Goal: Answer question/provide support

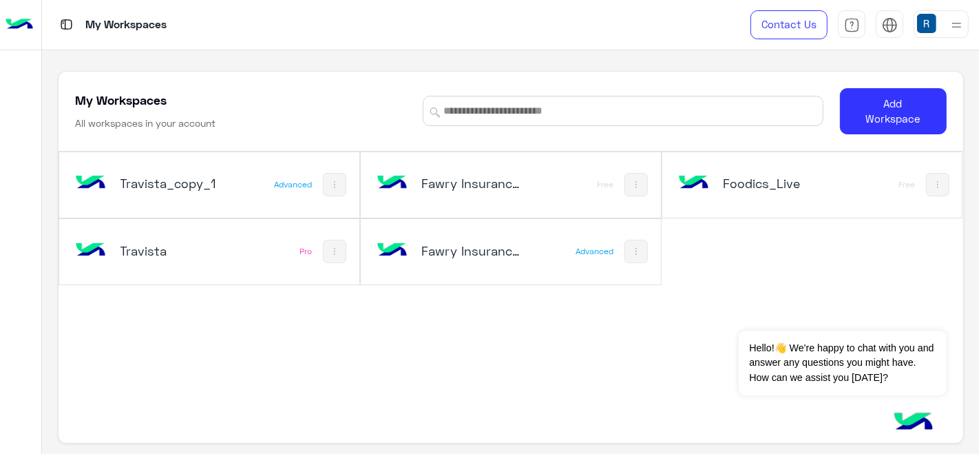
click at [286, 179] on div "Advanced" at bounding box center [293, 184] width 38 height 11
click at [178, 242] on h5 "Travista" at bounding box center [169, 250] width 98 height 17
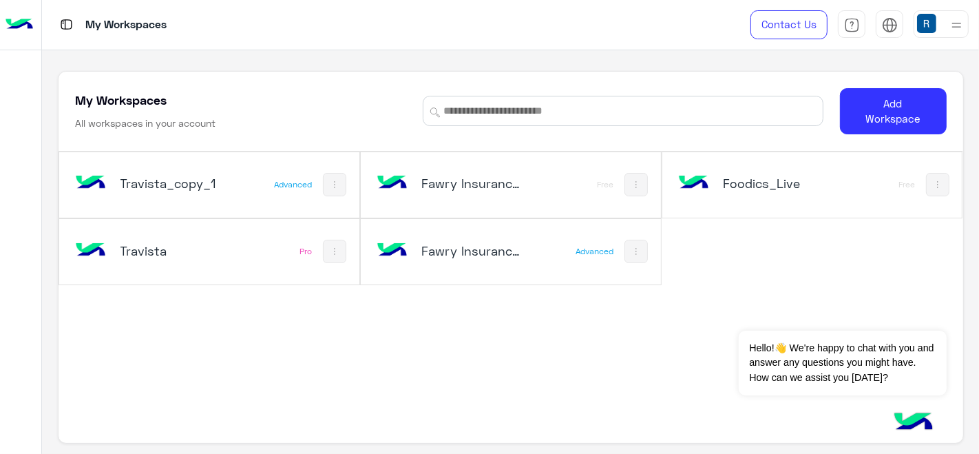
click at [125, 238] on div "My Workspaces Contact Us Help Center عربي English My Workspaces All workspaces …" at bounding box center [510, 227] width 937 height 454
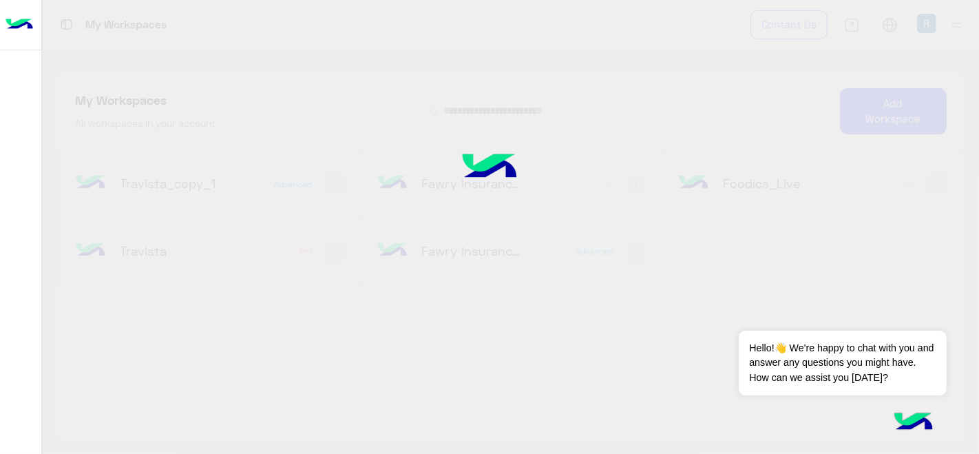
click at [125, 238] on div at bounding box center [489, 227] width 979 height 454
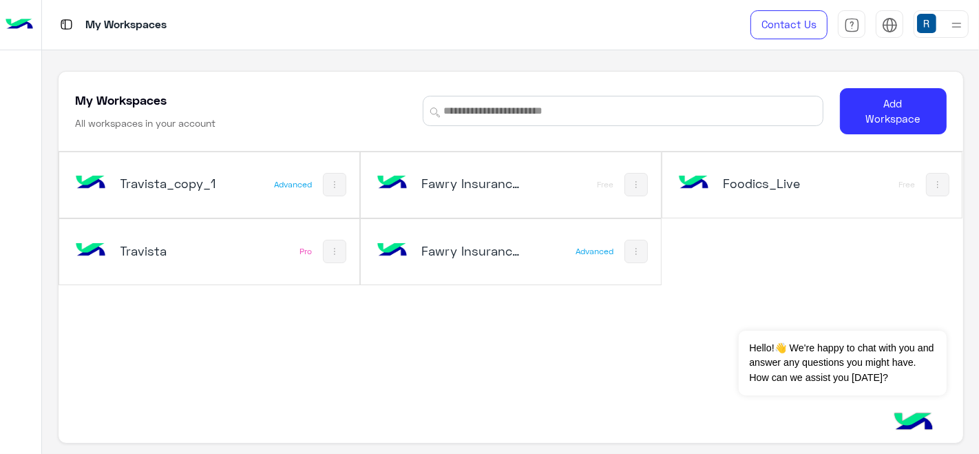
click at [92, 278] on div "Travista_copy_1 Advanced Fawry Insurance Brokerage`s_copy_3 Free Foodics_Live F…" at bounding box center [511, 299] width 905 height 296
click at [90, 246] on img at bounding box center [90, 250] width 37 height 37
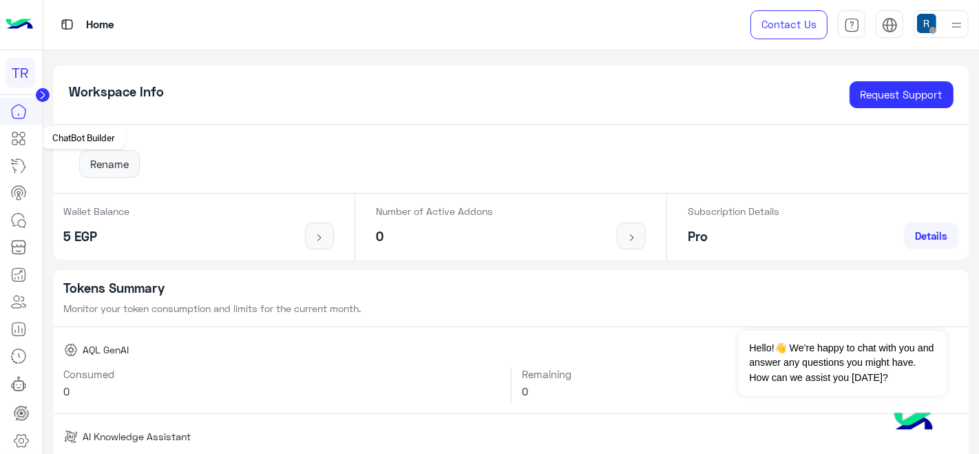
click at [17, 142] on icon at bounding box center [14, 142] width 5 height 5
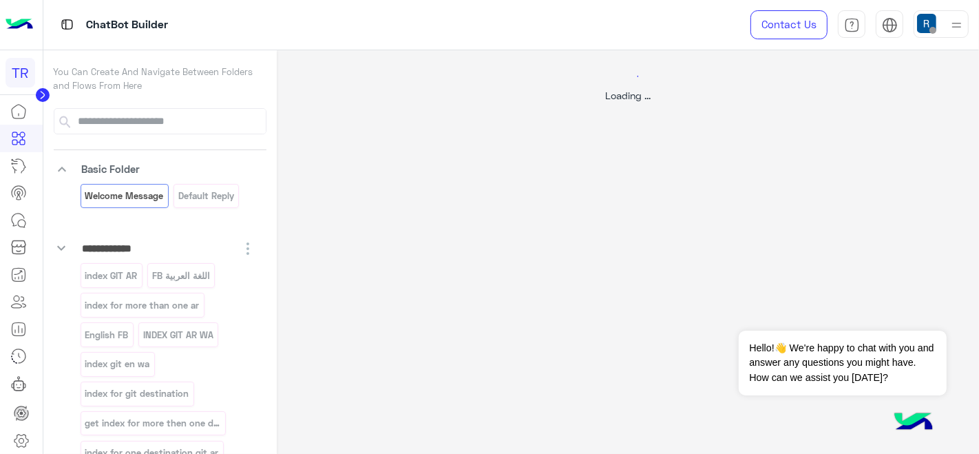
select select "*"
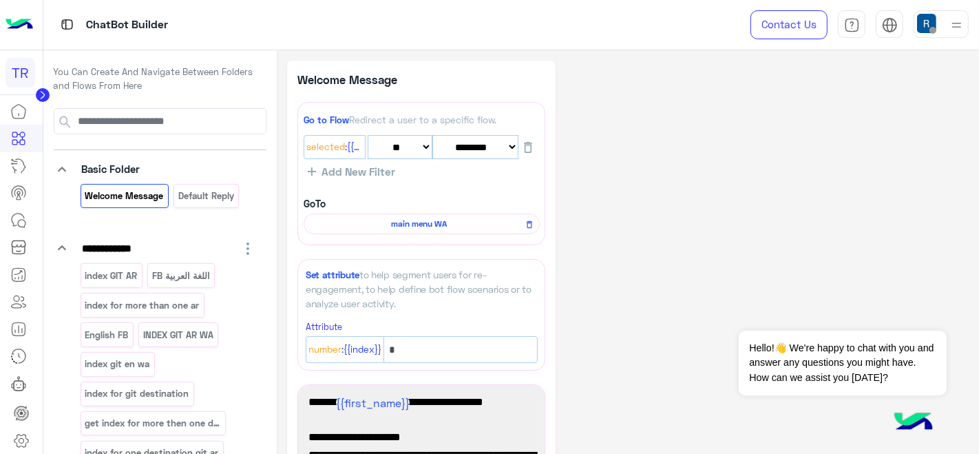
scroll to position [1, 0]
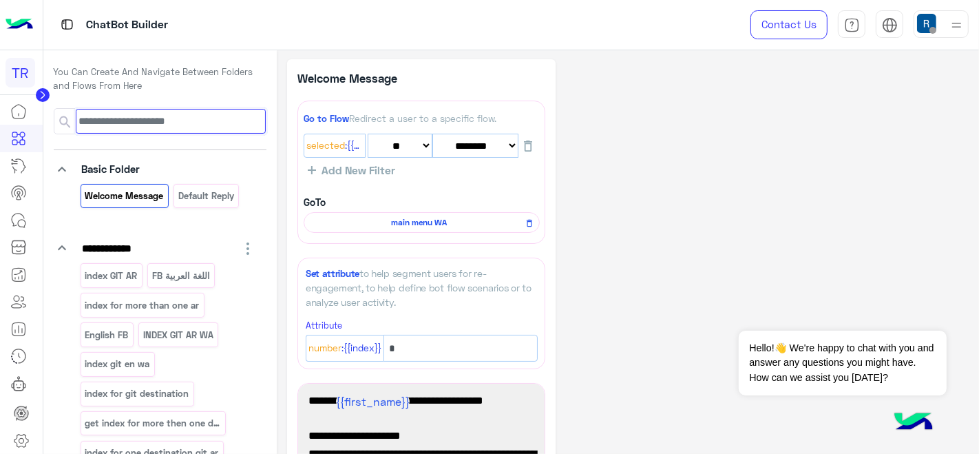
click at [127, 127] on input at bounding box center [171, 121] width 190 height 25
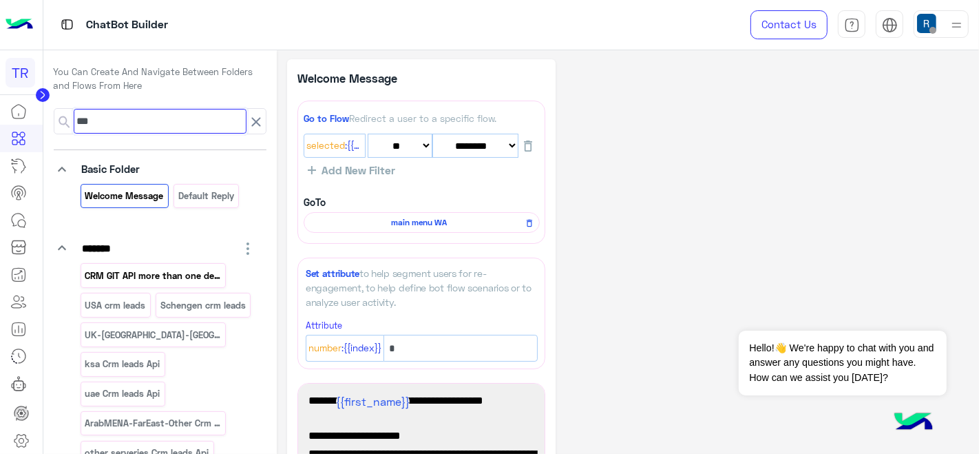
type input "***"
click at [126, 277] on p "CRM GIT API more than one destination" at bounding box center [153, 276] width 138 height 16
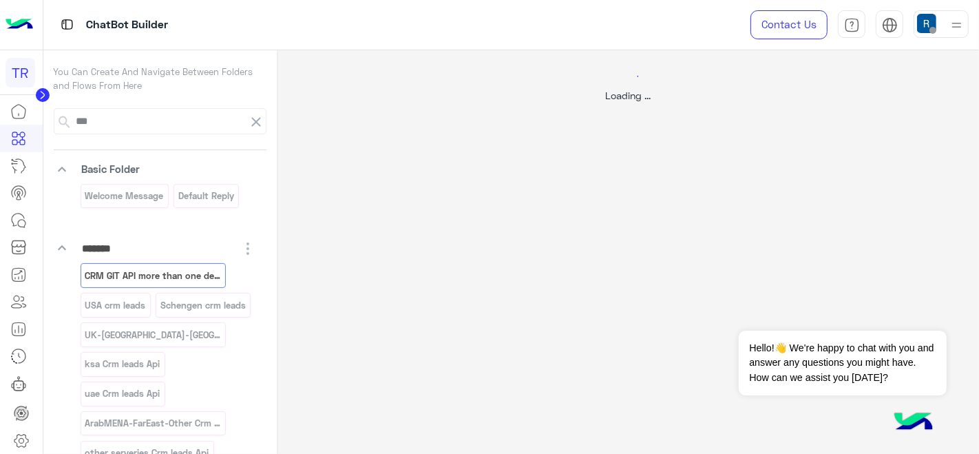
select select "*"
select select "****"
select select "*"
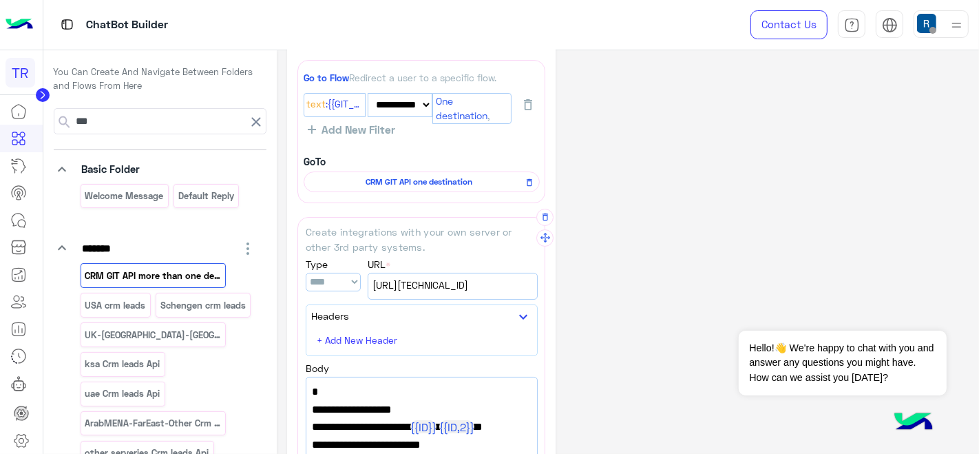
scroll to position [76, 0]
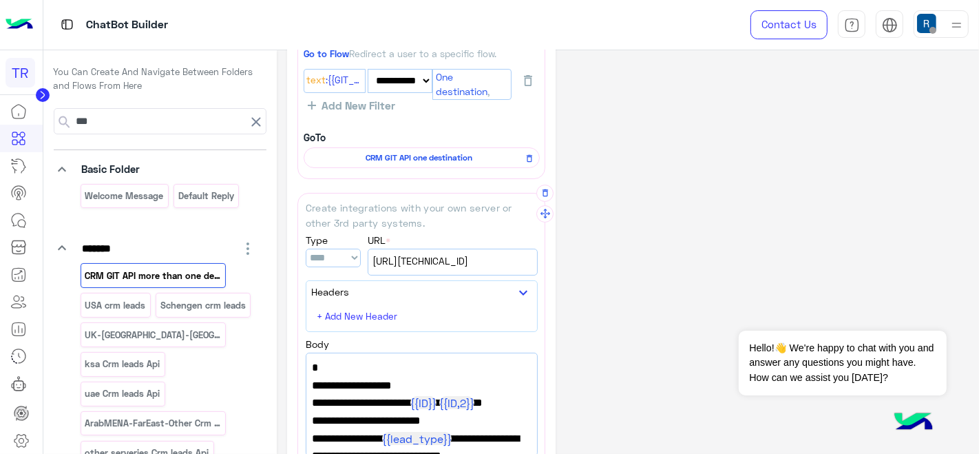
click at [445, 253] on span "[URL][TECHNICAL_ID]" at bounding box center [452, 260] width 160 height 15
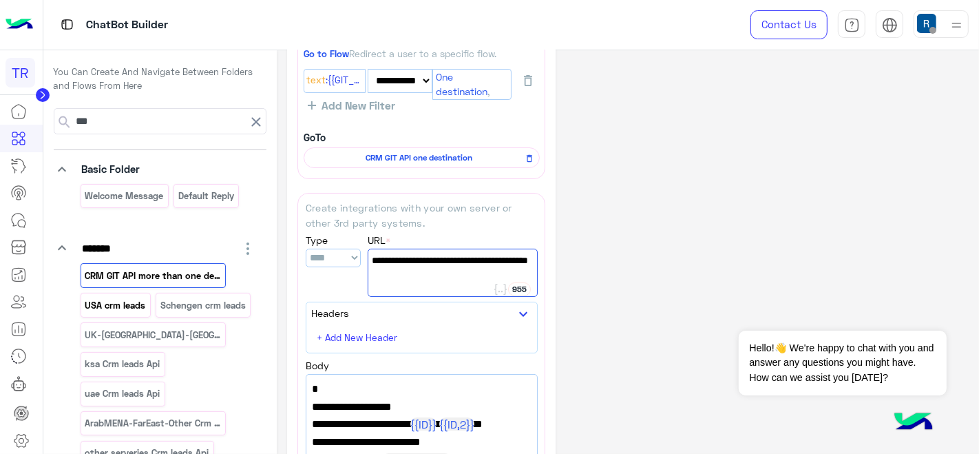
click at [129, 306] on p "USA crm leads" at bounding box center [115, 305] width 63 height 16
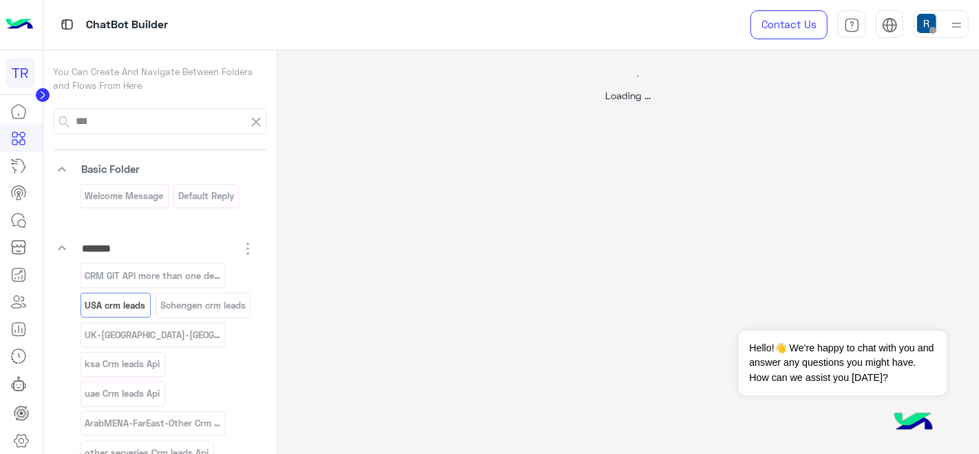
scroll to position [0, 0]
select select "*"
select select "****"
select select "*"
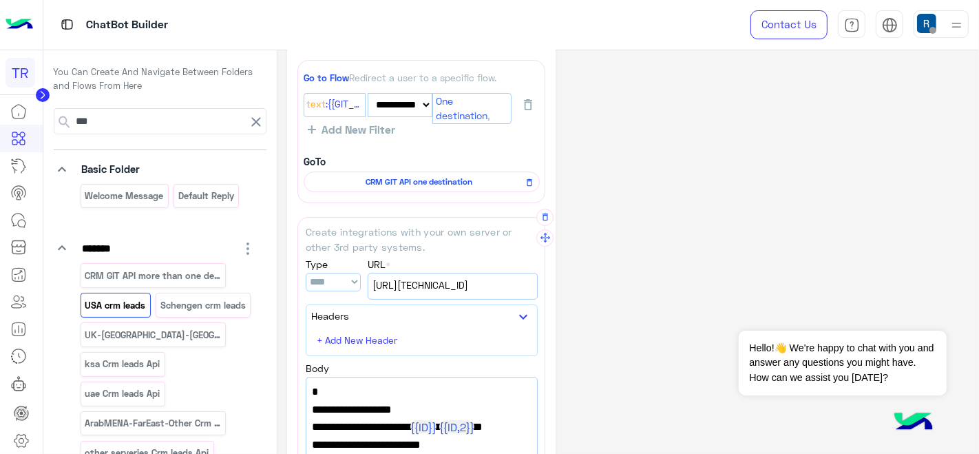
scroll to position [76, 0]
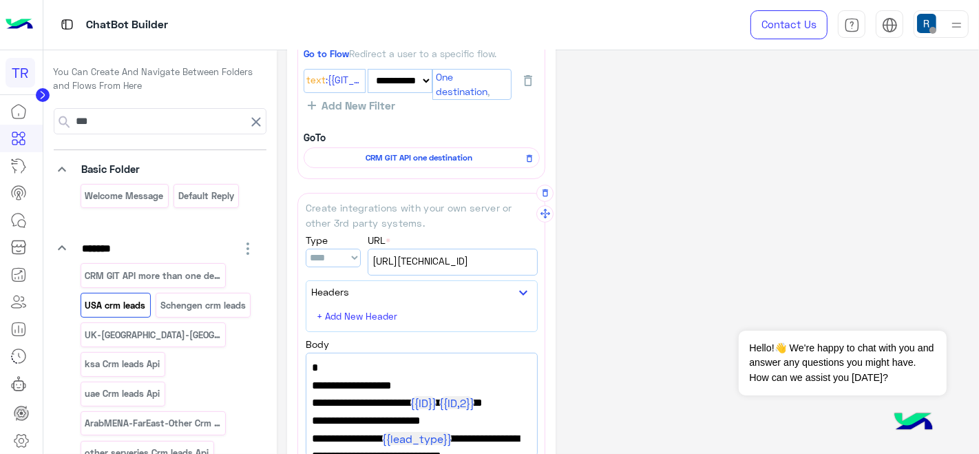
click at [464, 246] on div "**********" at bounding box center [453, 254] width 170 height 43
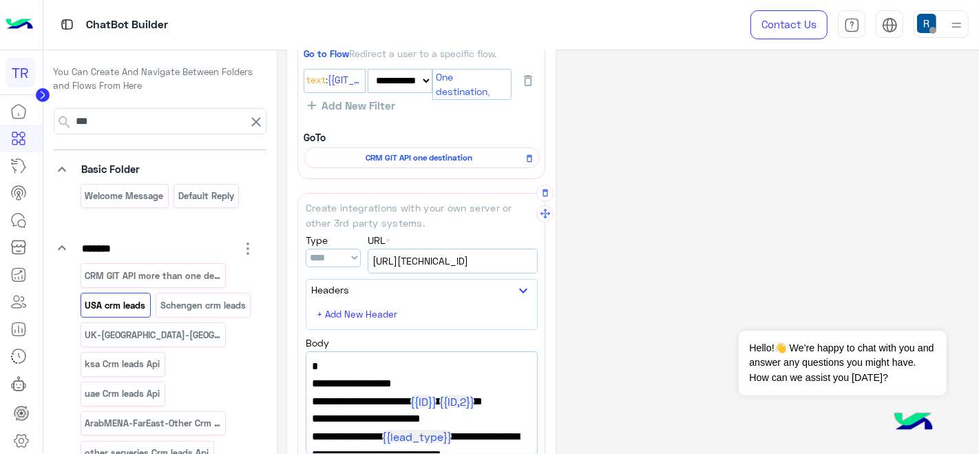
click at [475, 262] on span "[URL][TECHNICAL_ID]" at bounding box center [452, 260] width 160 height 15
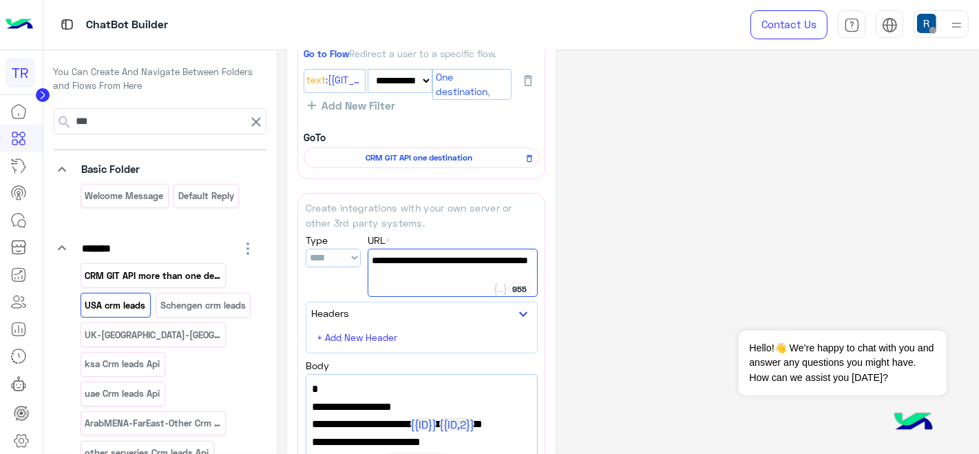
click at [112, 265] on div "CRM GIT API more than one destination" at bounding box center [153, 275] width 145 height 24
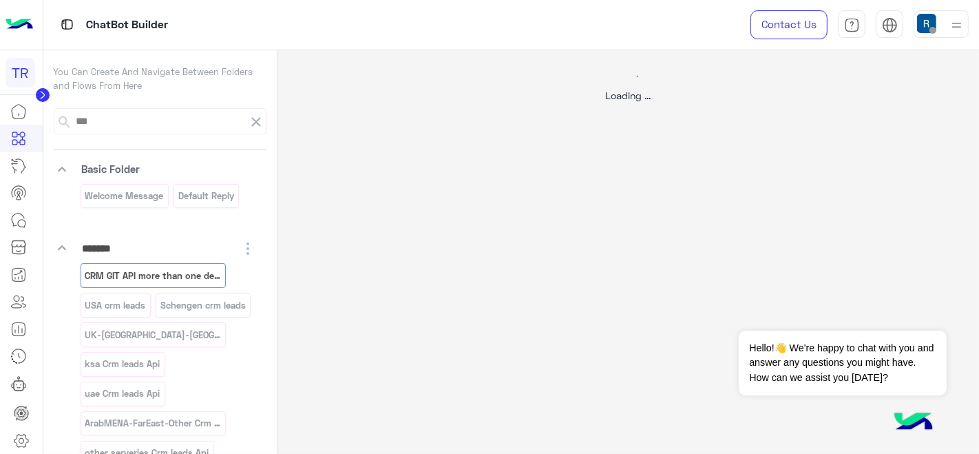
scroll to position [0, 0]
select select "****"
select select "*"
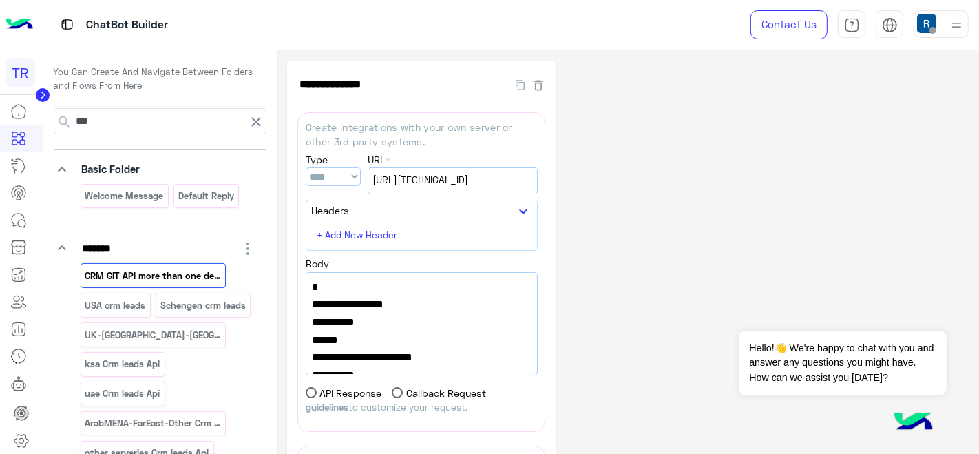
click at [117, 315] on div "CRM GIT API more than one destination [GEOGRAPHIC_DATA] crm leads Schengen crm …" at bounding box center [169, 396] width 176 height 266
click at [118, 313] on div "USA crm leads" at bounding box center [116, 305] width 70 height 24
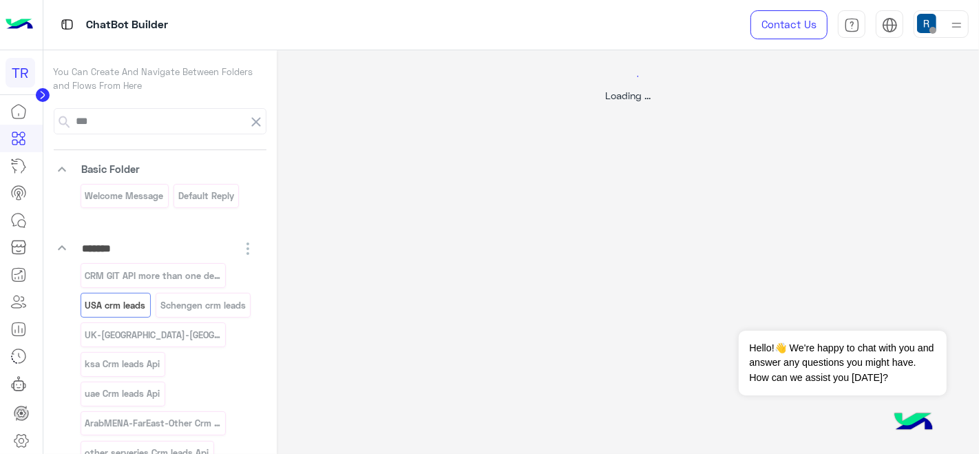
select select "*"
select select "****"
select select "*"
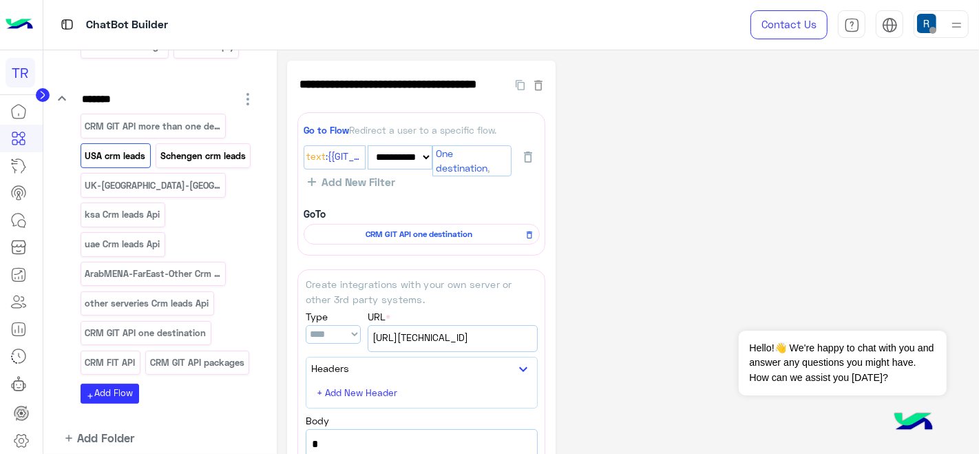
scroll to position [153, 0]
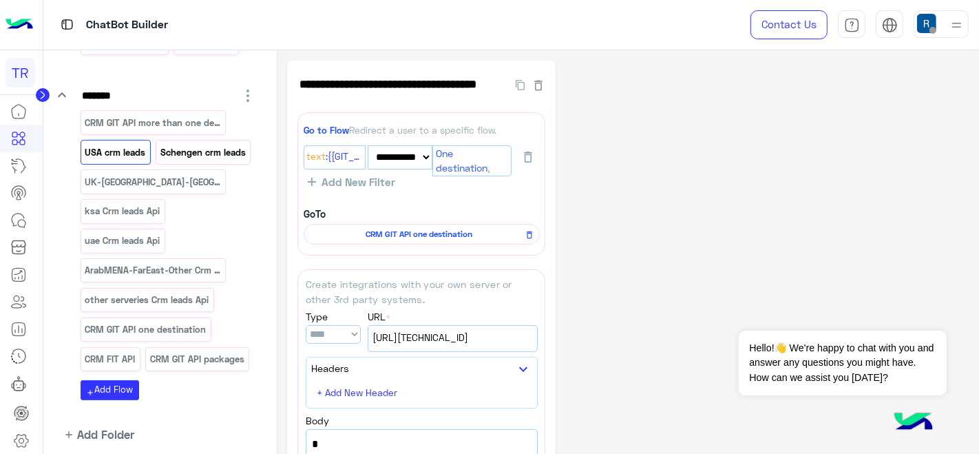
click at [160, 160] on p "Schengen crm leads" at bounding box center [203, 153] width 87 height 16
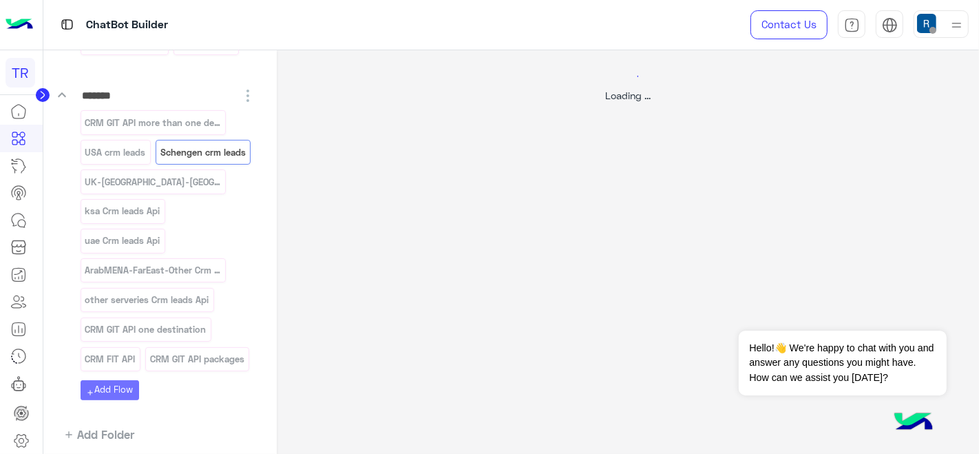
select select "****"
select select "*"
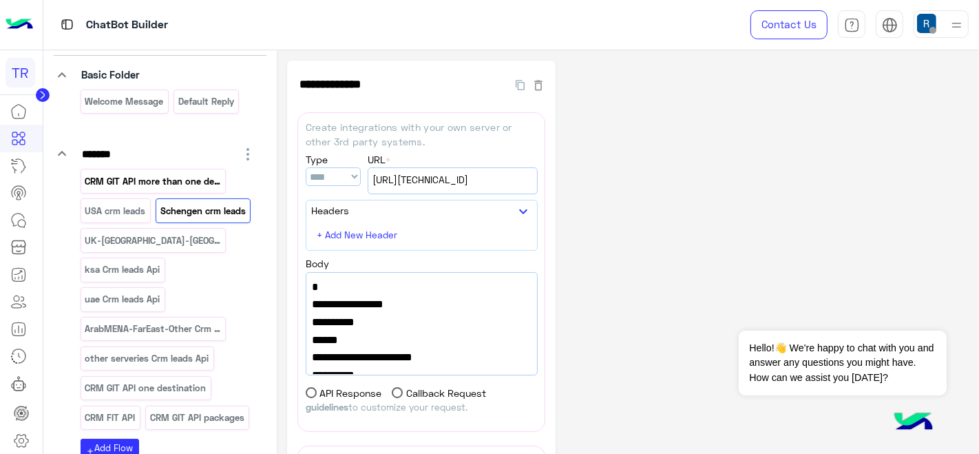
scroll to position [0, 0]
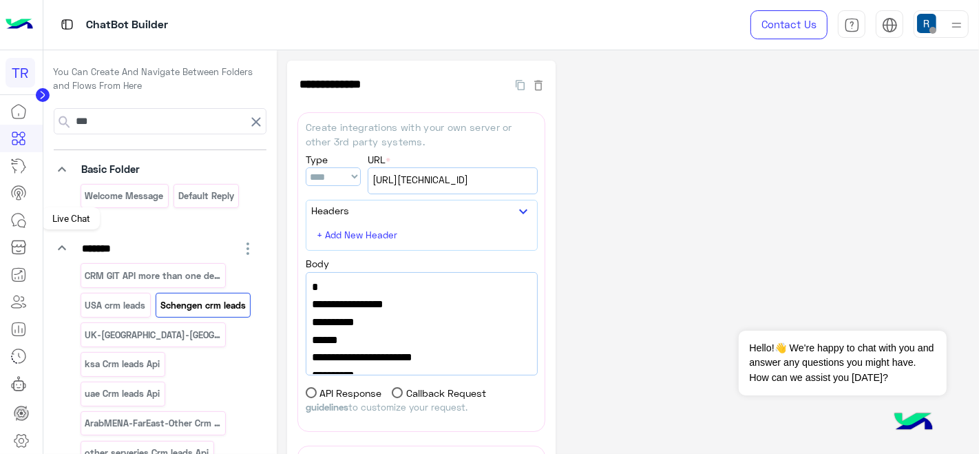
click at [17, 212] on icon at bounding box center [18, 220] width 17 height 17
click at [14, 215] on icon at bounding box center [18, 220] width 17 height 17
click at [16, 223] on icon at bounding box center [18, 220] width 17 height 17
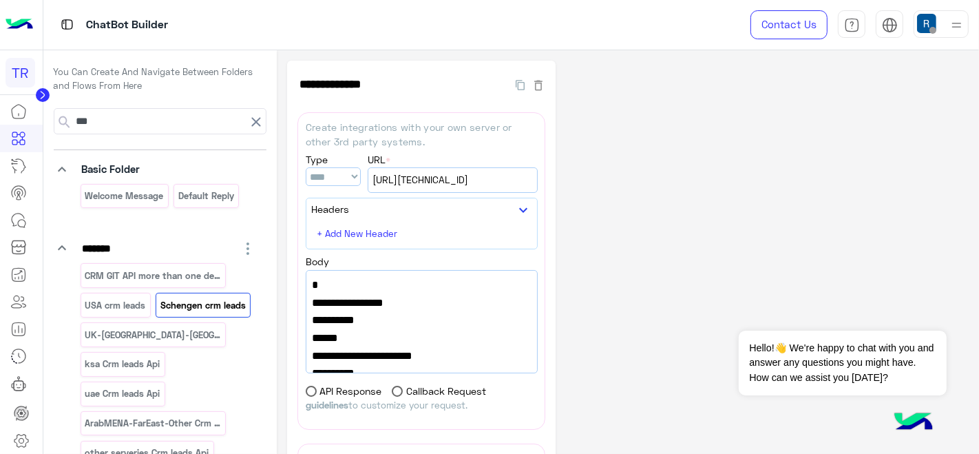
click at [16, 223] on icon at bounding box center [18, 220] width 17 height 17
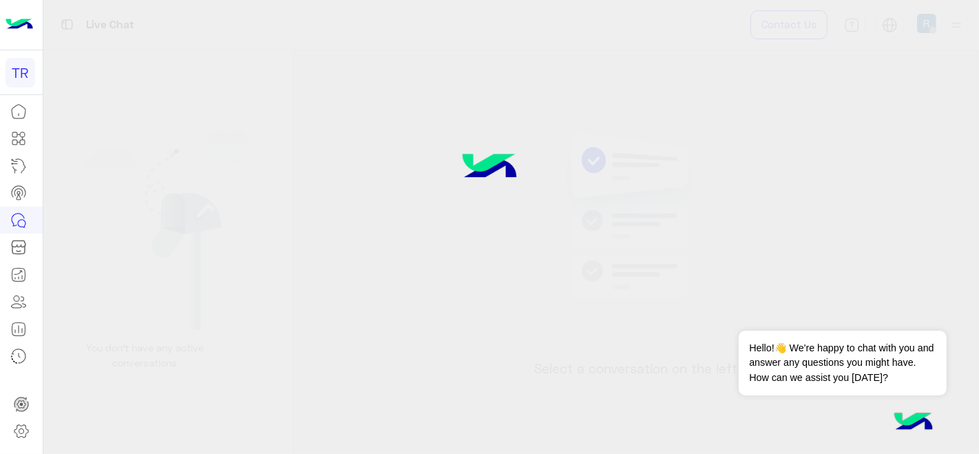
click at [145, 114] on div at bounding box center [489, 227] width 979 height 454
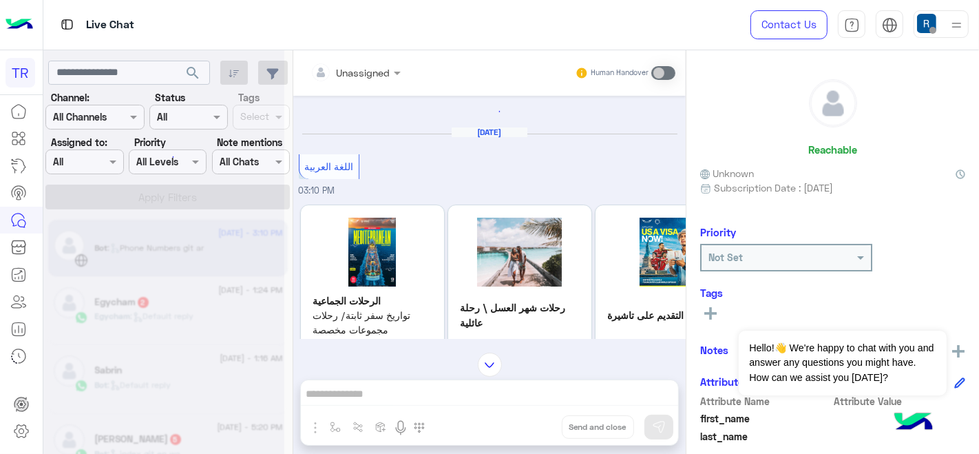
scroll to position [7, 0]
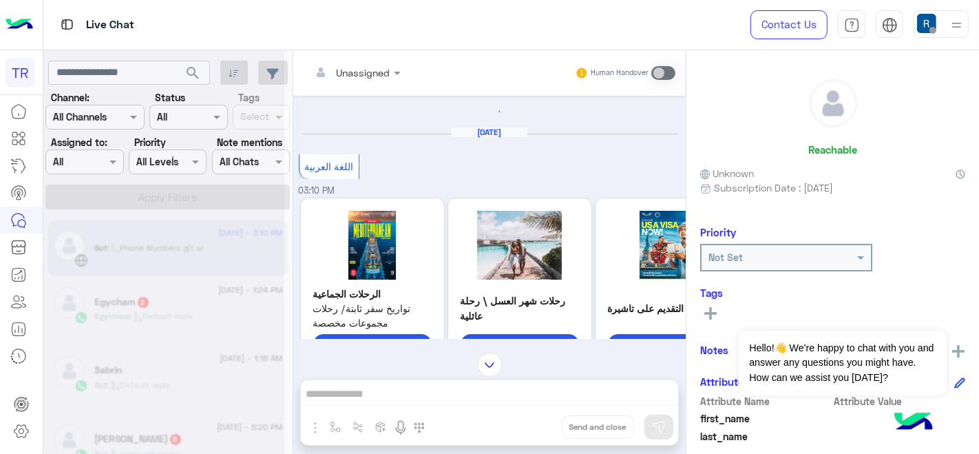
click at [960, 379] on icon at bounding box center [959, 382] width 9 height 9
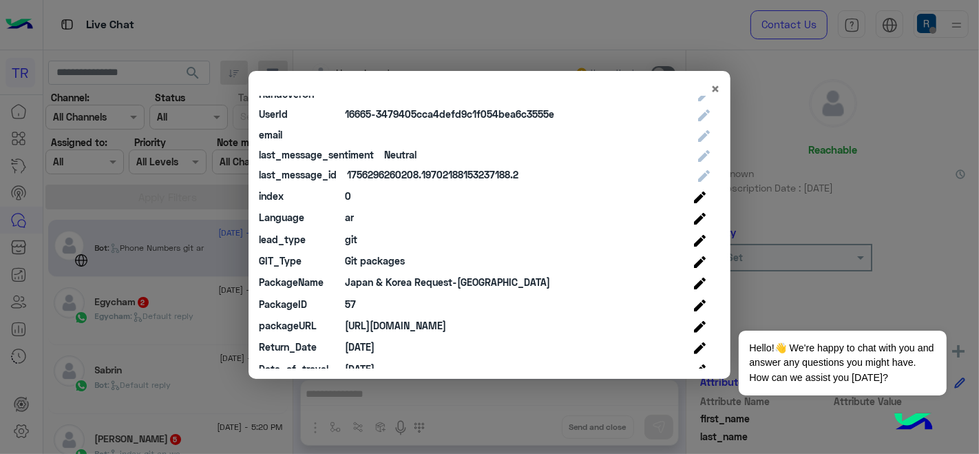
scroll to position [347, 0]
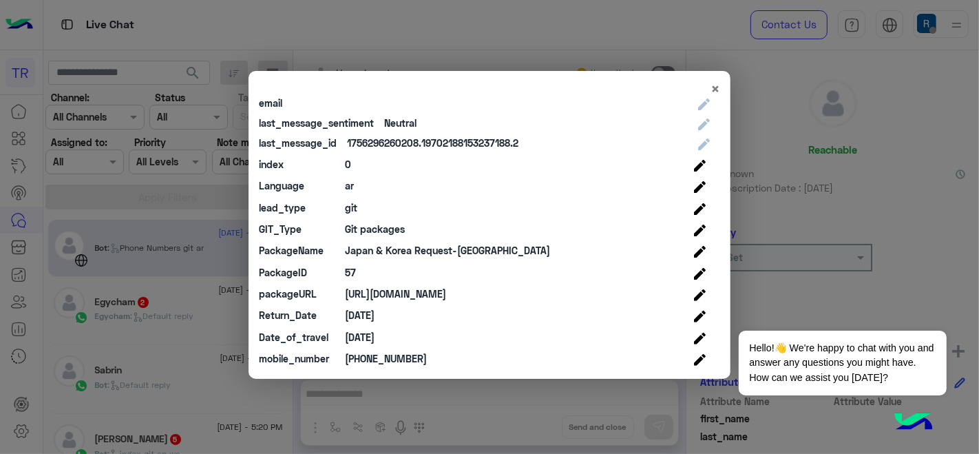
click at [359, 264] on div "PackageID 57" at bounding box center [484, 272] width 451 height 21
click at [356, 272] on div "PackageID 57" at bounding box center [484, 272] width 451 height 21
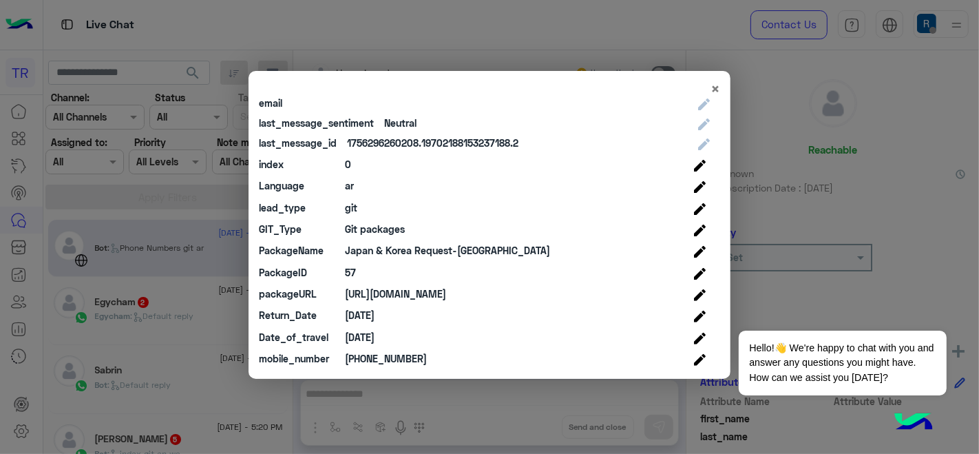
click at [446, 294] on div "[URL][DOMAIN_NAME]" at bounding box center [395, 293] width 101 height 14
copy div "[URL][DOMAIN_NAME]"
click at [353, 203] on div "git" at bounding box center [351, 207] width 12 height 14
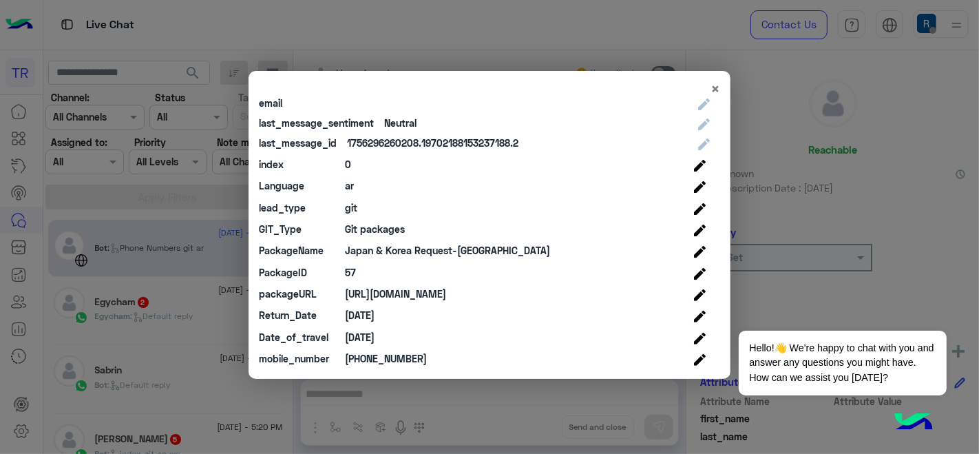
click at [353, 203] on div "git" at bounding box center [351, 207] width 12 height 14
copy div "git"
click at [320, 366] on div "mobile_number [PHONE_NUMBER]" at bounding box center [484, 358] width 451 height 21
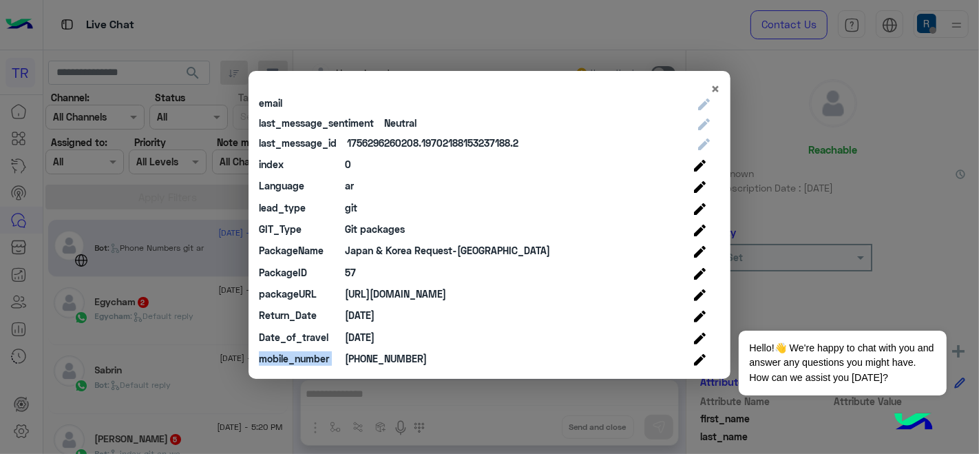
click at [320, 366] on div "mobile_number [PHONE_NUMBER]" at bounding box center [484, 358] width 451 height 21
click at [321, 340] on div "Date_of_travel" at bounding box center [297, 337] width 76 height 14
click at [308, 317] on div "Return_Date" at bounding box center [297, 315] width 76 height 14
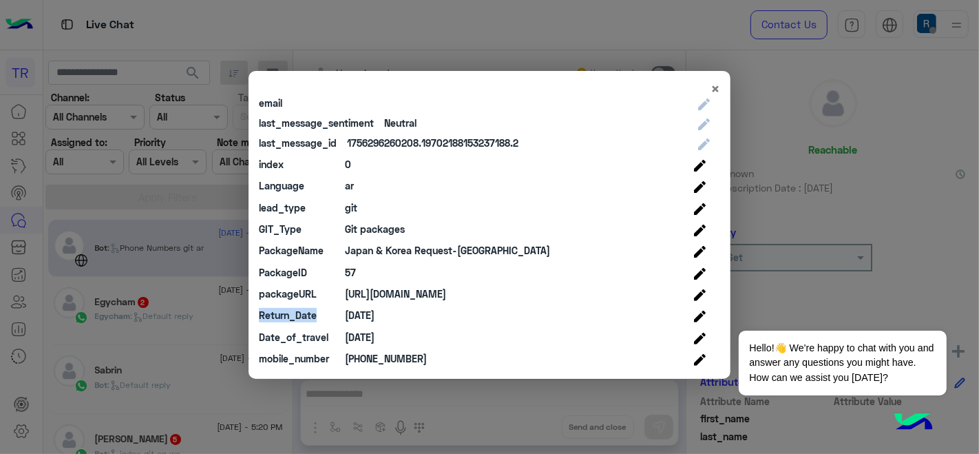
click at [308, 317] on div "Return_Date" at bounding box center [297, 315] width 76 height 14
click at [340, 247] on div "PackageName [GEOGRAPHIC_DATA] & [GEOGRAPHIC_DATA] Request-[GEOGRAPHIC_DATA]" at bounding box center [484, 250] width 451 height 21
click at [364, 343] on div "[DATE]" at bounding box center [360, 337] width 30 height 14
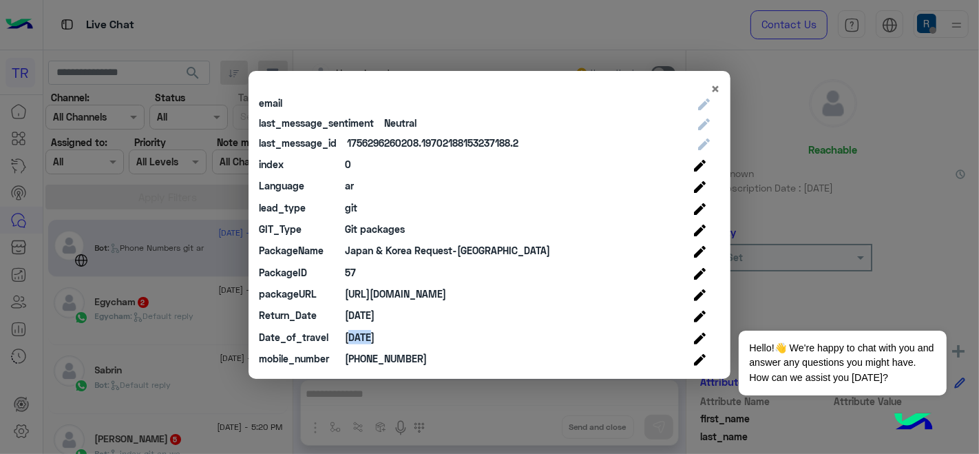
click at [364, 343] on div "[DATE]" at bounding box center [360, 337] width 30 height 14
copy div "[DATE]"
click at [375, 311] on div "[DATE]" at bounding box center [360, 315] width 30 height 14
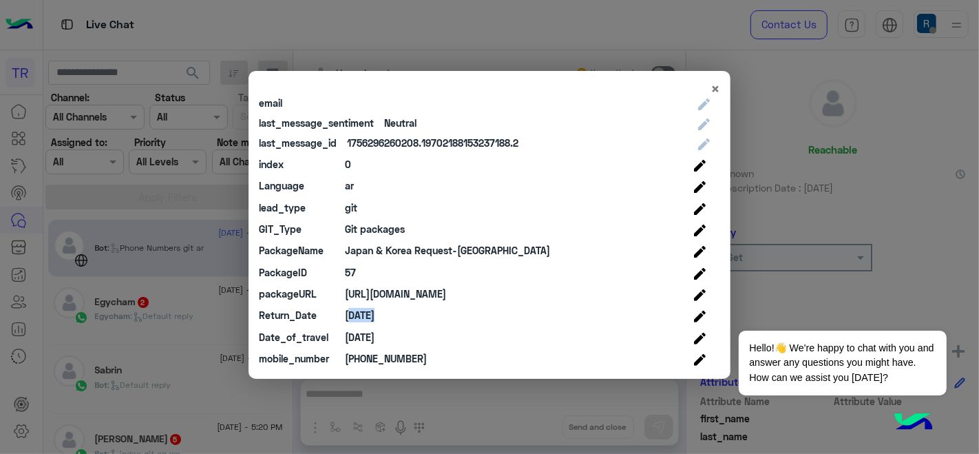
click at [375, 311] on div "[DATE]" at bounding box center [360, 315] width 30 height 14
copy div "[DATE]"
click at [393, 359] on div "[PHONE_NUMBER]" at bounding box center [386, 358] width 82 height 14
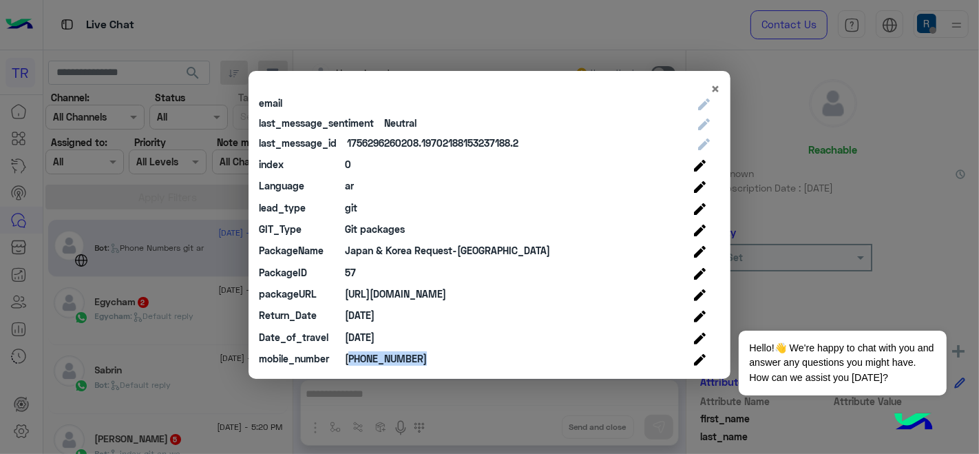
copy div "[PHONE_NUMBER]"
click at [364, 335] on div "[DATE]" at bounding box center [360, 337] width 30 height 14
copy div "[DATE]"
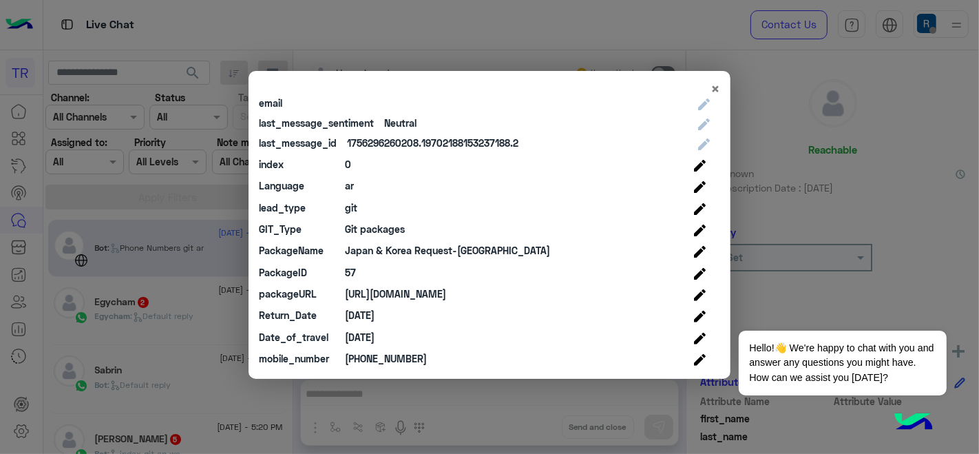
click at [289, 366] on div "mobile_number [PHONE_NUMBER]" at bounding box center [484, 358] width 451 height 21
click at [333, 275] on div "PackageID" at bounding box center [297, 272] width 76 height 14
click at [339, 210] on div "lead_type git" at bounding box center [484, 207] width 451 height 21
click at [474, 38] on modal-container "× Attribute Name Attribute Value Edit Value first_name last_name profile_pic ge…" at bounding box center [489, 227] width 979 height 454
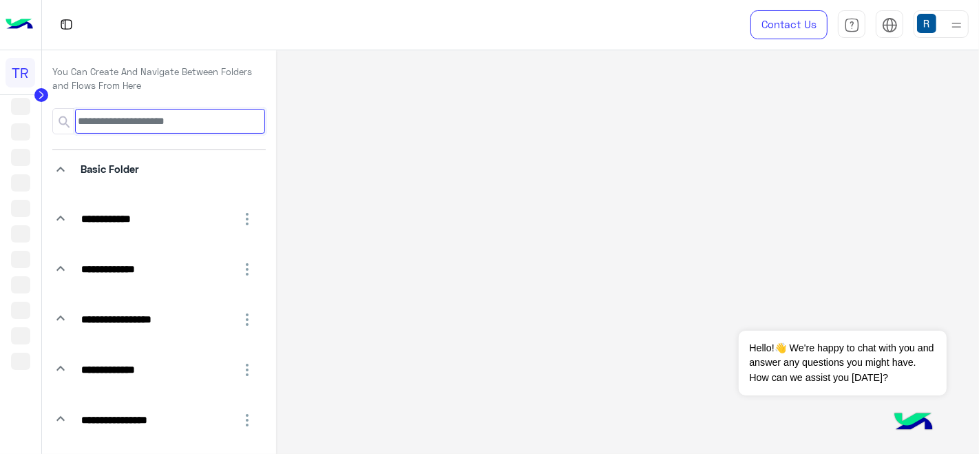
click at [138, 125] on input at bounding box center [170, 121] width 190 height 25
type input "*"
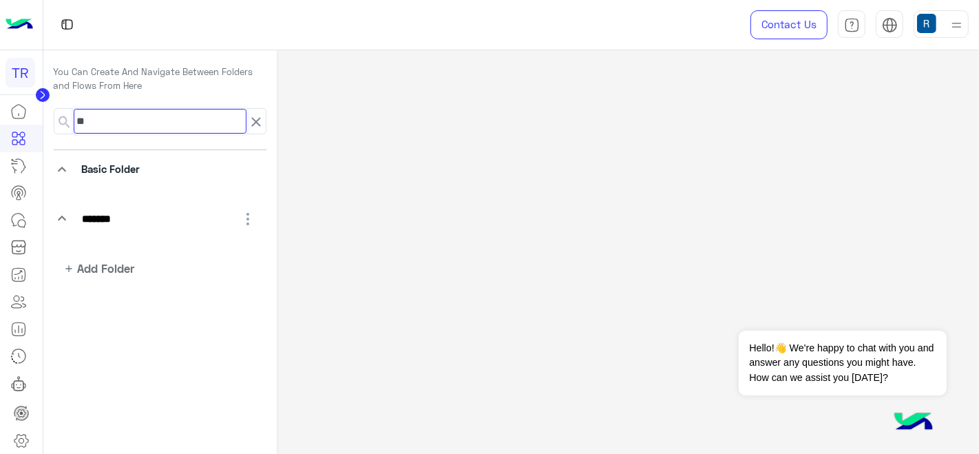
type input "***"
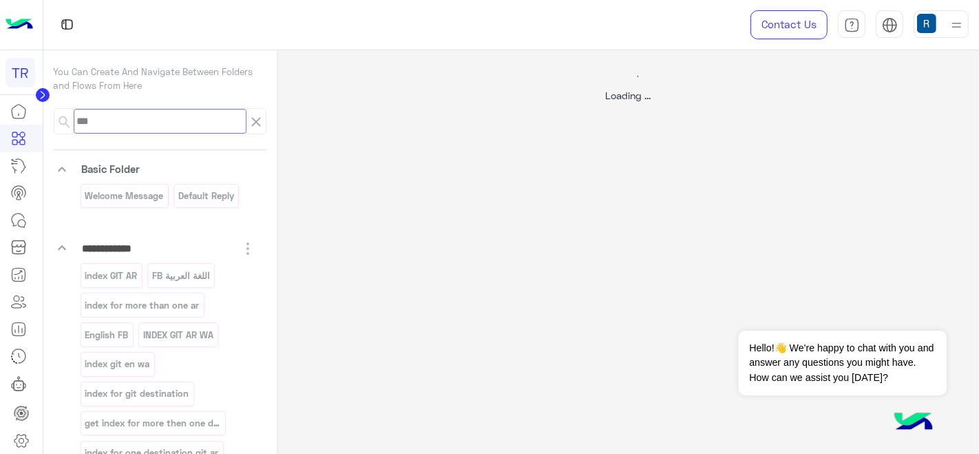
select select "****"
select select "*"
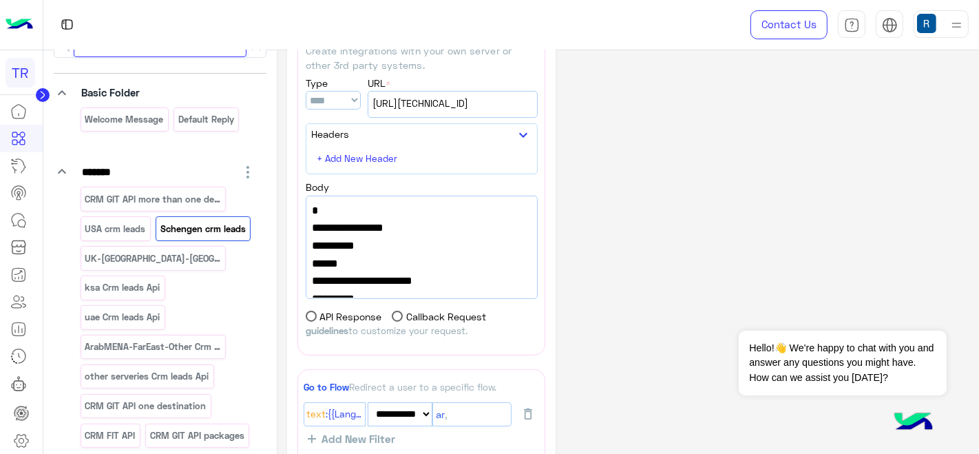
scroll to position [153, 0]
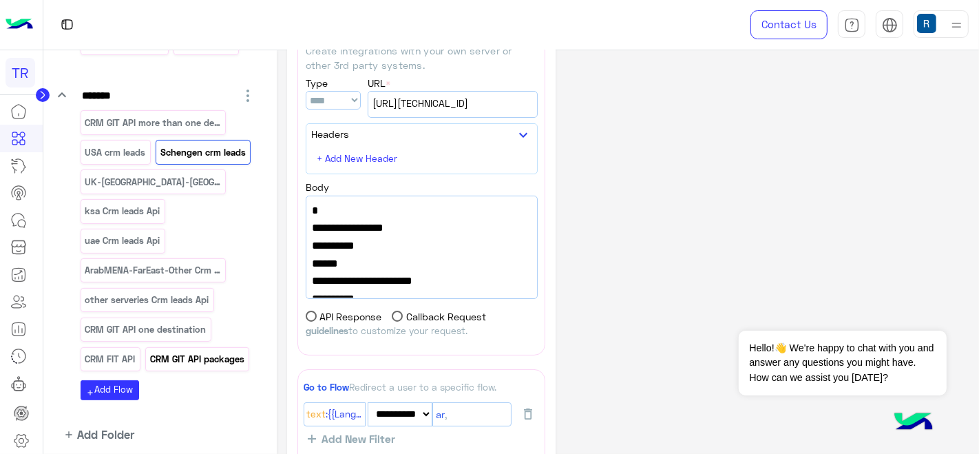
type input "***"
click at [208, 367] on p "CRM GIT API packages" at bounding box center [197, 359] width 96 height 16
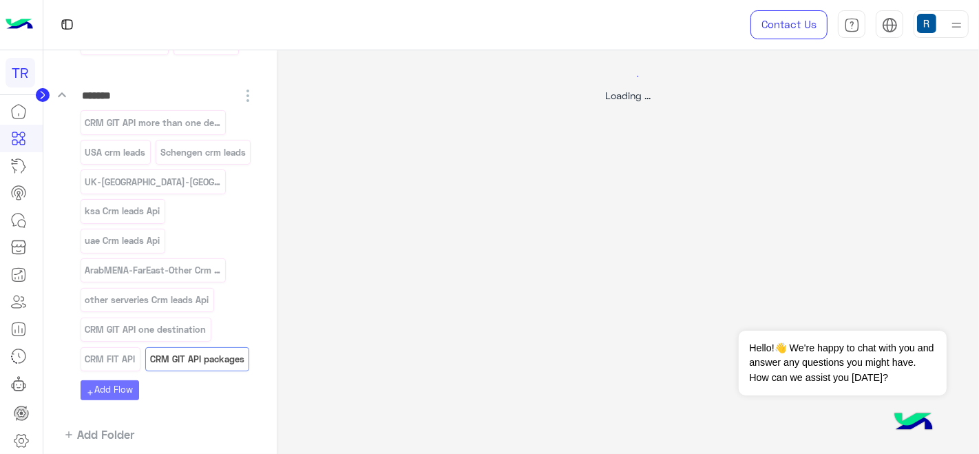
select select "****"
select select "*"
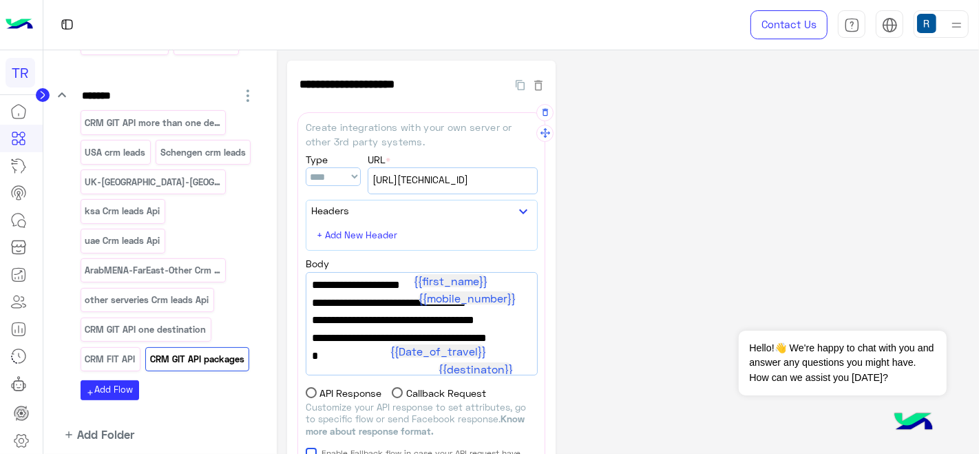
scroll to position [354, 0]
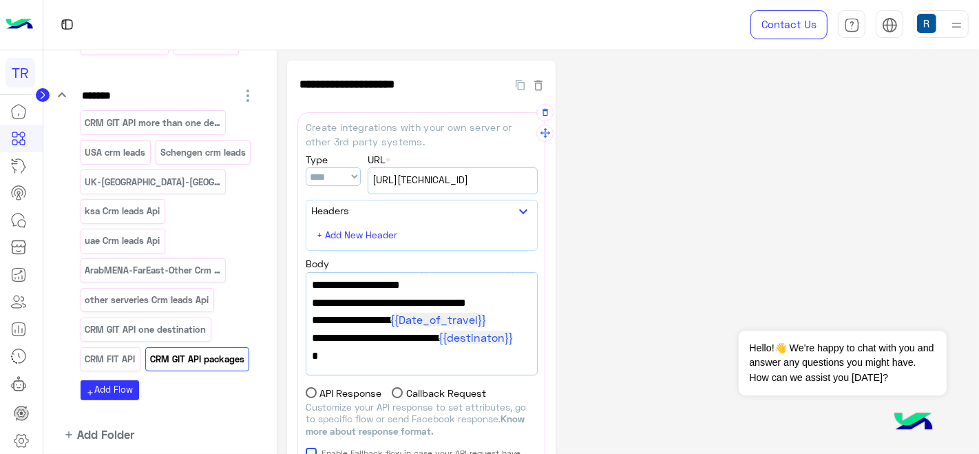
click at [395, 357] on span "}" at bounding box center [422, 355] width 220 height 18
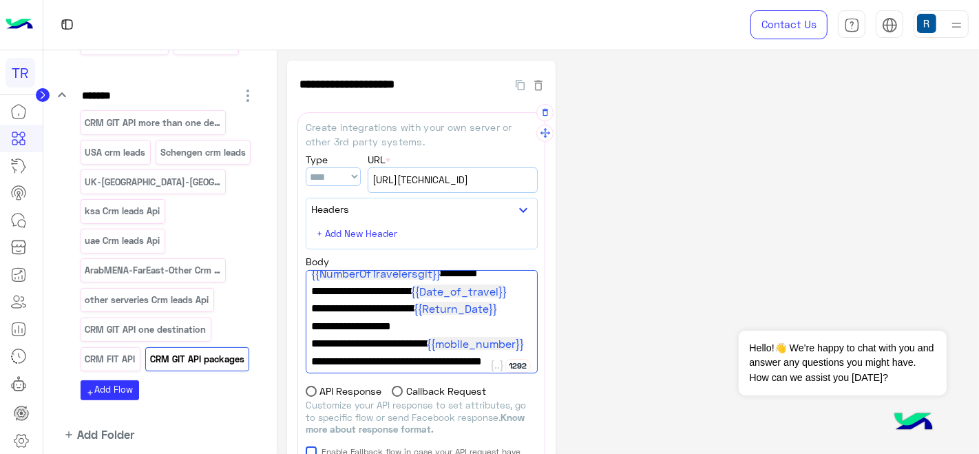
scroll to position [0, 0]
